Goal: Use online tool/utility: Utilize a website feature to perform a specific function

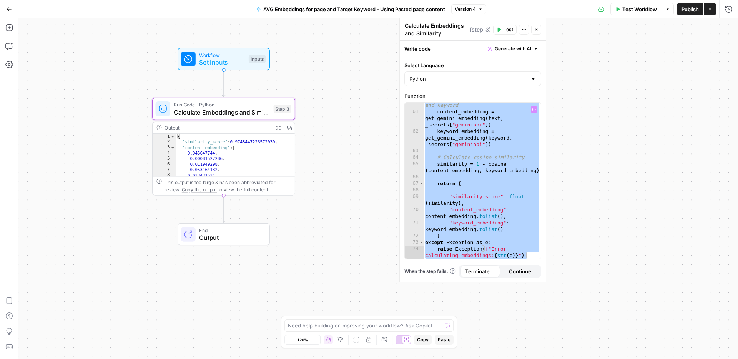
scroll to position [486, 0]
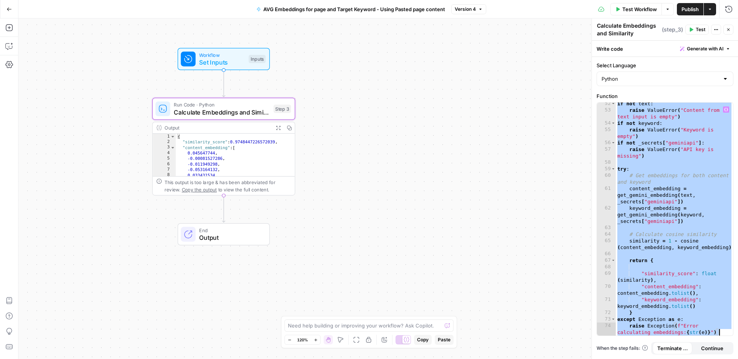
click at [553, 124] on div "if not text : raise ValueError ( "Content from text input is empty" ) if not ke…" at bounding box center [674, 226] width 117 height 253
paste textarea
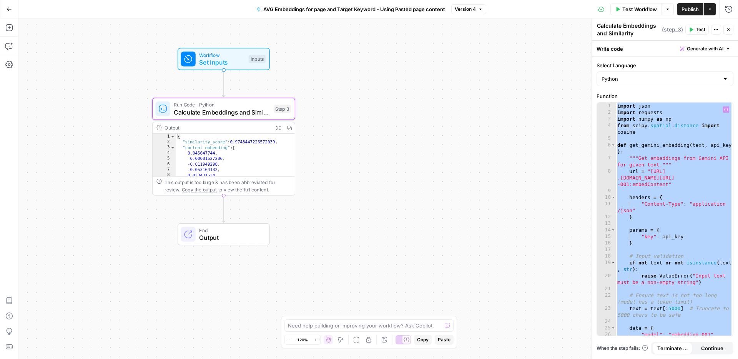
scroll to position [0, 0]
click at [553, 253] on div "import json import requests import numpy as np from scipy . spatial . distance …" at bounding box center [674, 226] width 117 height 246
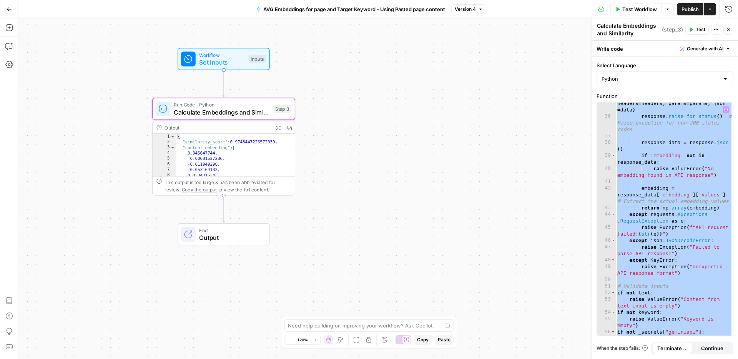
scroll to position [297, 0]
click at [553, 223] on div "response = requests . post ( url , headers = headers , params = params , json =…" at bounding box center [674, 226] width 117 height 266
paste textarea
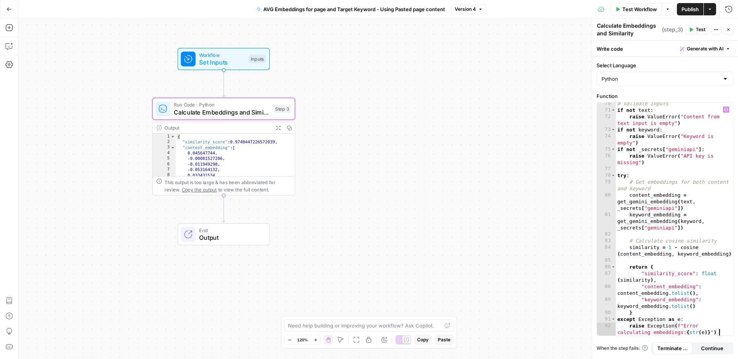
scroll to position [780, 0]
click at [553, 12] on span "Publish" at bounding box center [690, 9] width 17 height 8
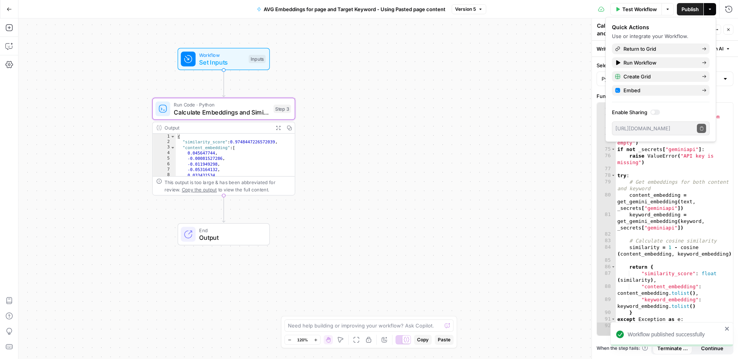
click at [553, 72] on div "Workflow Set Inputs Inputs Run Code · Python Calculate Embeddings and Similarit…" at bounding box center [378, 188] width 720 height 341
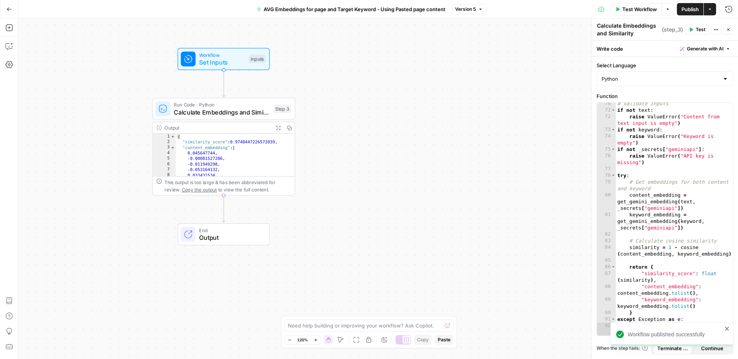
click at [553, 30] on icon "button" at bounding box center [691, 30] width 3 height 4
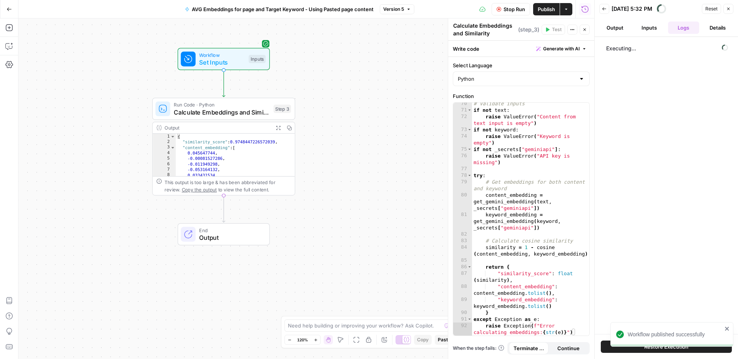
click at [512, 10] on span "Stop Run" at bounding box center [515, 9] width 22 height 8
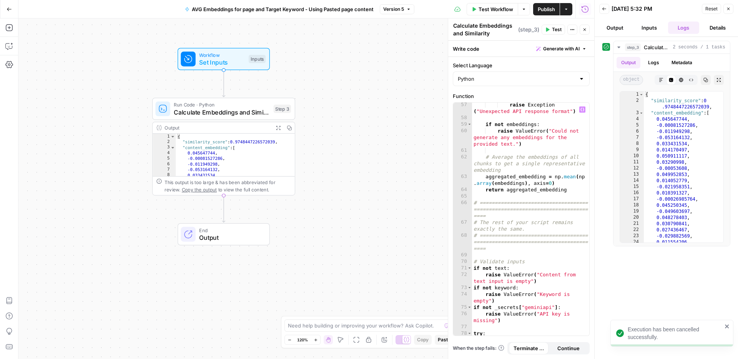
scroll to position [622, 0]
click at [553, 9] on icon "button" at bounding box center [728, 9] width 5 height 5
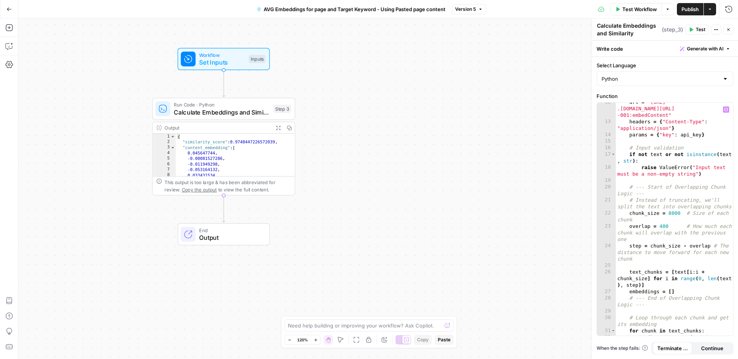
scroll to position [135, 0]
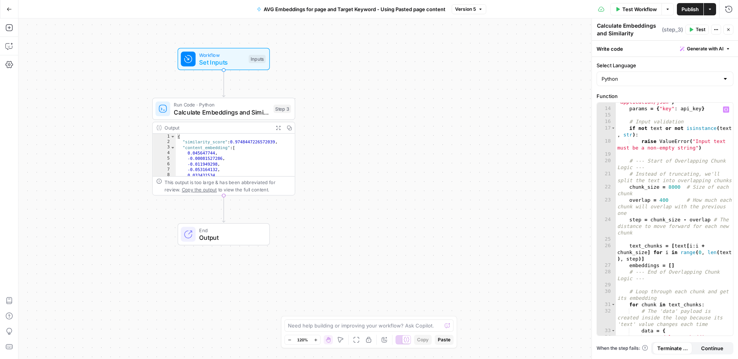
click at [553, 190] on div "headers = { "Content-Type" : "application/json" } params = { "key" : api_key } …" at bounding box center [674, 218] width 117 height 253
type textarea "**********"
click at [553, 11] on span "Publish" at bounding box center [690, 9] width 17 height 8
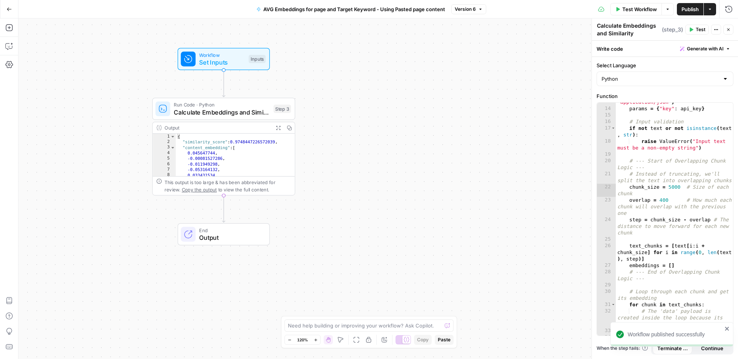
click at [462, 10] on span "Version 6" at bounding box center [465, 9] width 21 height 7
click at [461, 10] on span "Version 6" at bounding box center [465, 9] width 21 height 7
drag, startPoint x: 728, startPoint y: 29, endPoint x: 720, endPoint y: 29, distance: 8.1
click at [553, 29] on icon "button" at bounding box center [729, 29] width 3 height 3
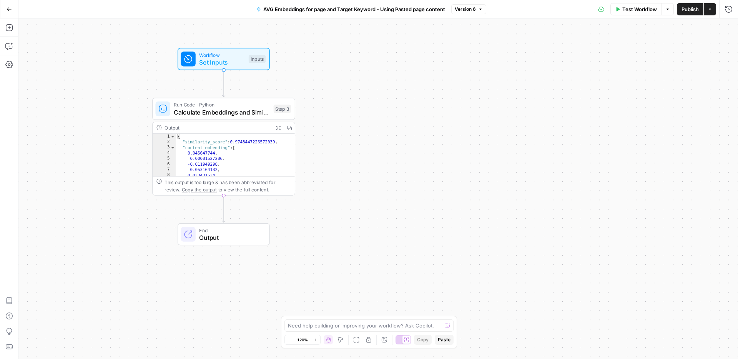
click at [413, 95] on div "Workflow Set Inputs Inputs Run Code · Python Calculate Embeddings and Similarit…" at bounding box center [378, 188] width 720 height 341
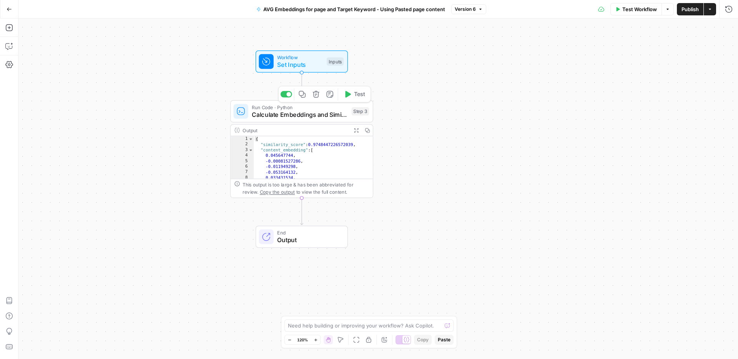
click at [325, 118] on span "Calculate Embeddings and Similarity" at bounding box center [300, 114] width 96 height 9
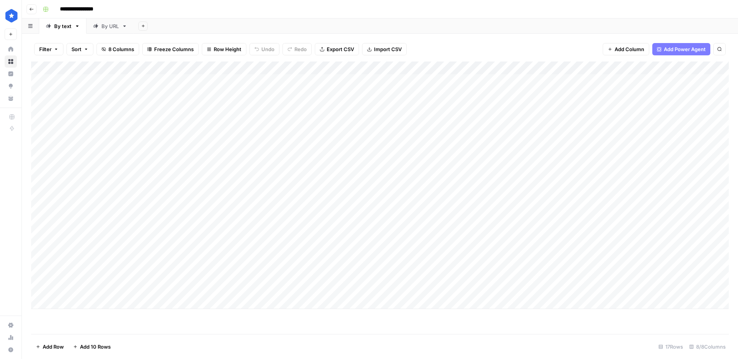
click at [237, 277] on div "Add Column" at bounding box center [380, 186] width 698 height 248
click at [215, 262] on div "Add Column" at bounding box center [380, 186] width 698 height 248
click at [215, 278] on div "Add Column" at bounding box center [380, 186] width 698 height 248
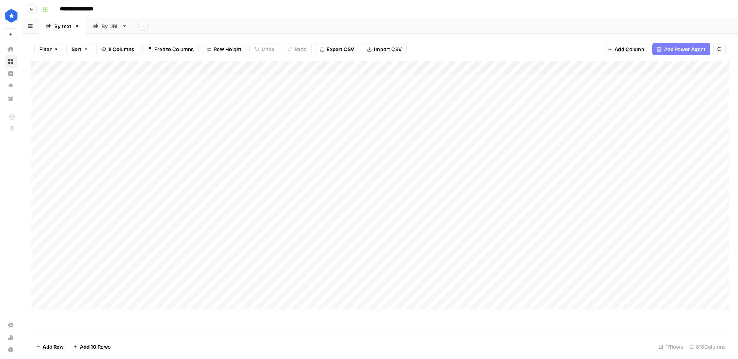
click at [131, 277] on div "Add Column" at bounding box center [380, 186] width 698 height 248
click at [582, 212] on div "Add Column" at bounding box center [380, 186] width 698 height 248
click at [119, 91] on div "Add Column" at bounding box center [380, 186] width 698 height 248
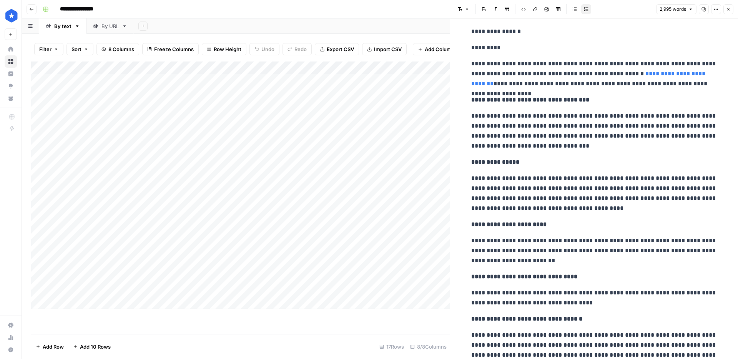
scroll to position [4688, 0]
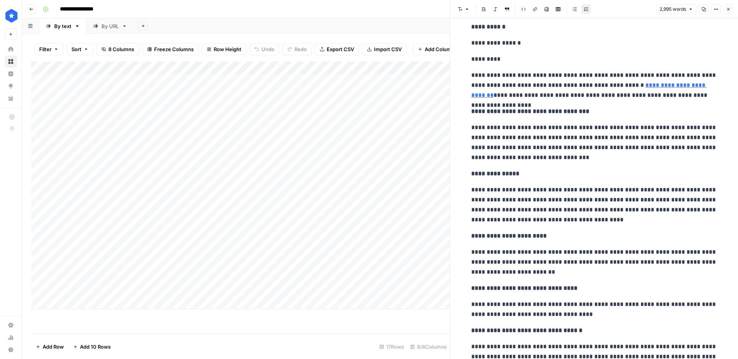
click at [354, 94] on div "Add Column" at bounding box center [240, 186] width 419 height 248
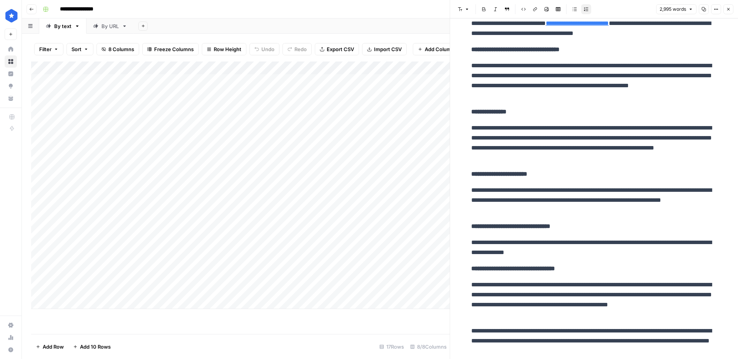
click at [334, 95] on div "Add Column" at bounding box center [240, 186] width 419 height 248
drag, startPoint x: 377, startPoint y: 71, endPoint x: 417, endPoint y: 71, distance: 40.0
click at [417, 71] on div "Add Column" at bounding box center [240, 186] width 419 height 248
drag, startPoint x: 417, startPoint y: 71, endPoint x: 438, endPoint y: 71, distance: 21.5
click at [438, 71] on div "Add Column" at bounding box center [240, 186] width 419 height 248
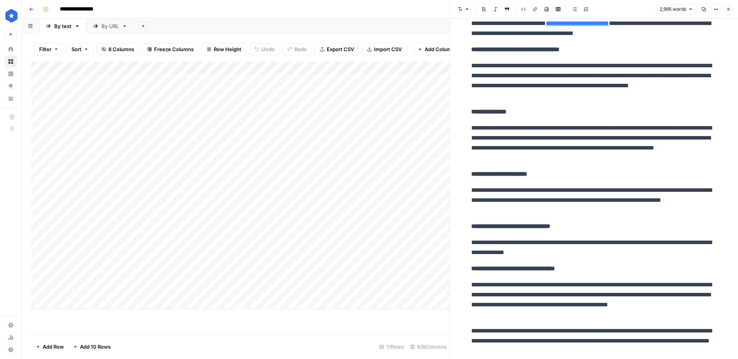
drag, startPoint x: 437, startPoint y: 70, endPoint x: 477, endPoint y: 71, distance: 40.4
click at [477, 71] on body "**********" at bounding box center [369, 179] width 738 height 359
drag, startPoint x: 230, startPoint y: 70, endPoint x: 137, endPoint y: 70, distance: 93.1
click at [137, 70] on div "Add Column" at bounding box center [240, 186] width 419 height 248
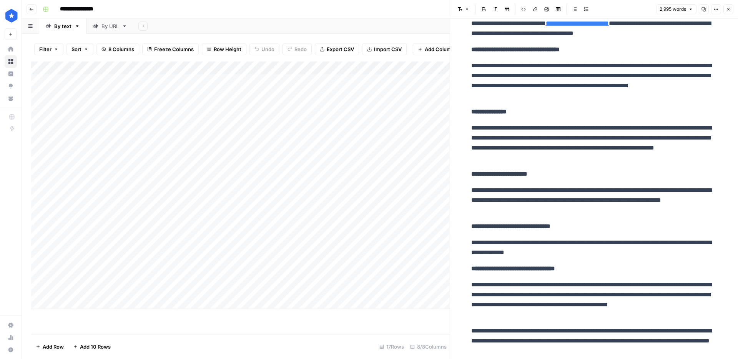
scroll to position [0, 0]
click at [418, 91] on div "Add Column" at bounding box center [240, 186] width 419 height 248
click at [376, 92] on div "Add Column" at bounding box center [240, 186] width 419 height 248
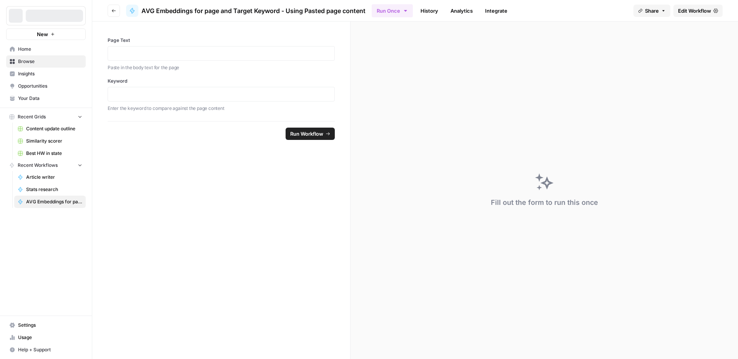
click at [696, 14] on span "Edit Workflow" at bounding box center [694, 11] width 33 height 8
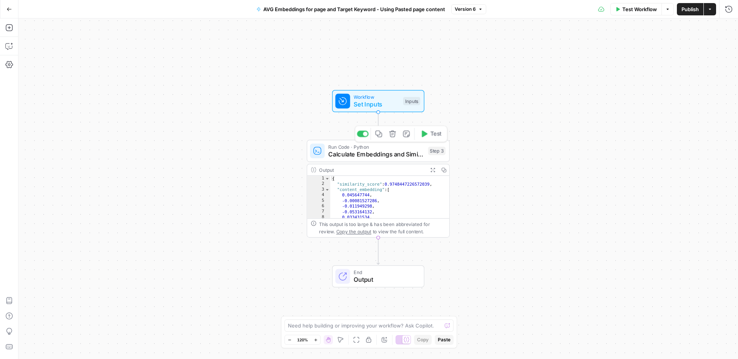
click at [375, 154] on span "Calculate Embeddings and Similarity" at bounding box center [376, 154] width 96 height 9
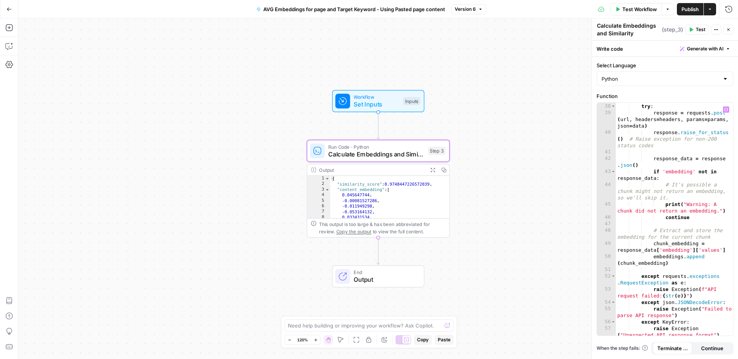
scroll to position [398, 0]
click at [470, 10] on span "Version 6" at bounding box center [465, 9] width 21 height 7
type textarea "**********"
click at [676, 263] on div "try : response = requests . post ( url , headers = headers , params = params , …" at bounding box center [674, 223] width 117 height 253
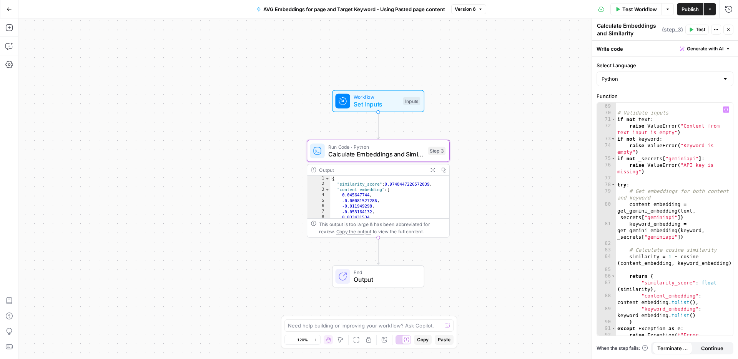
scroll to position [780, 0]
